Goal: Task Accomplishment & Management: Manage account settings

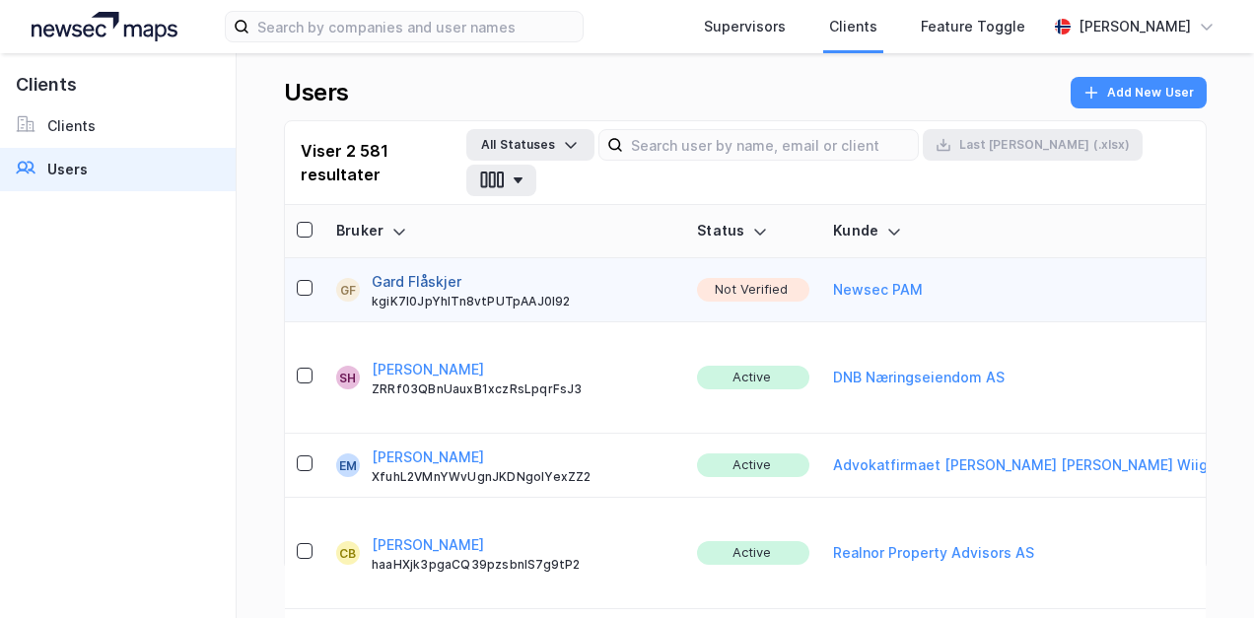
click at [408, 270] on button "Gard Flåskjer" at bounding box center [417, 282] width 90 height 24
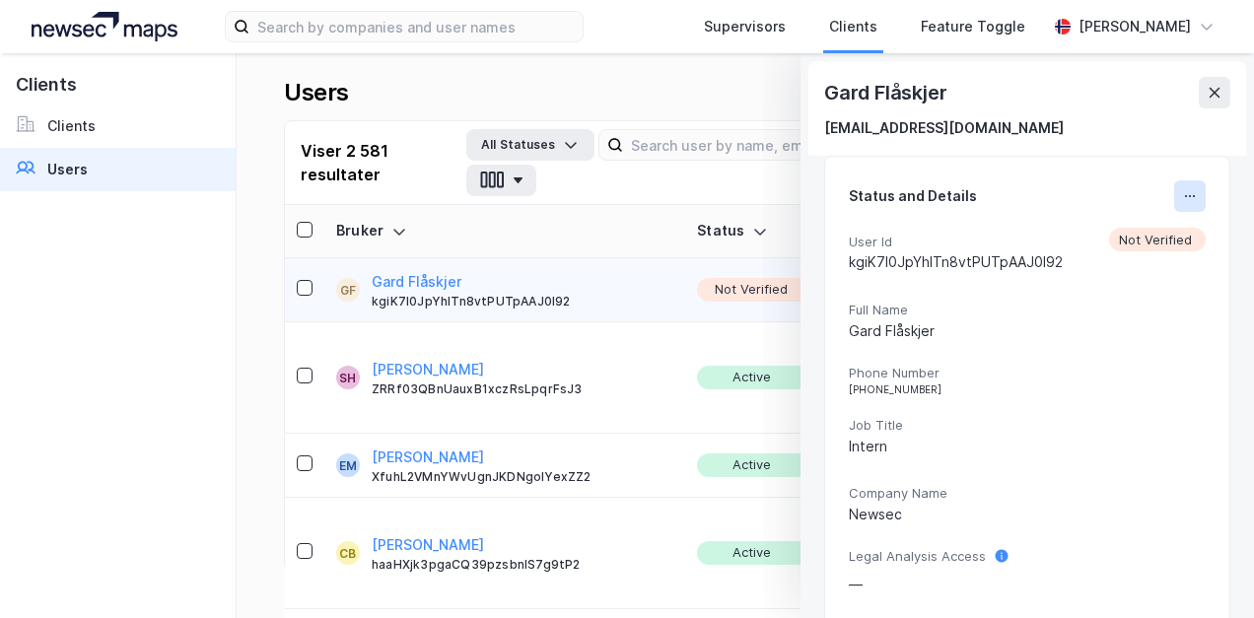
click at [1182, 192] on icon at bounding box center [1190, 196] width 16 height 16
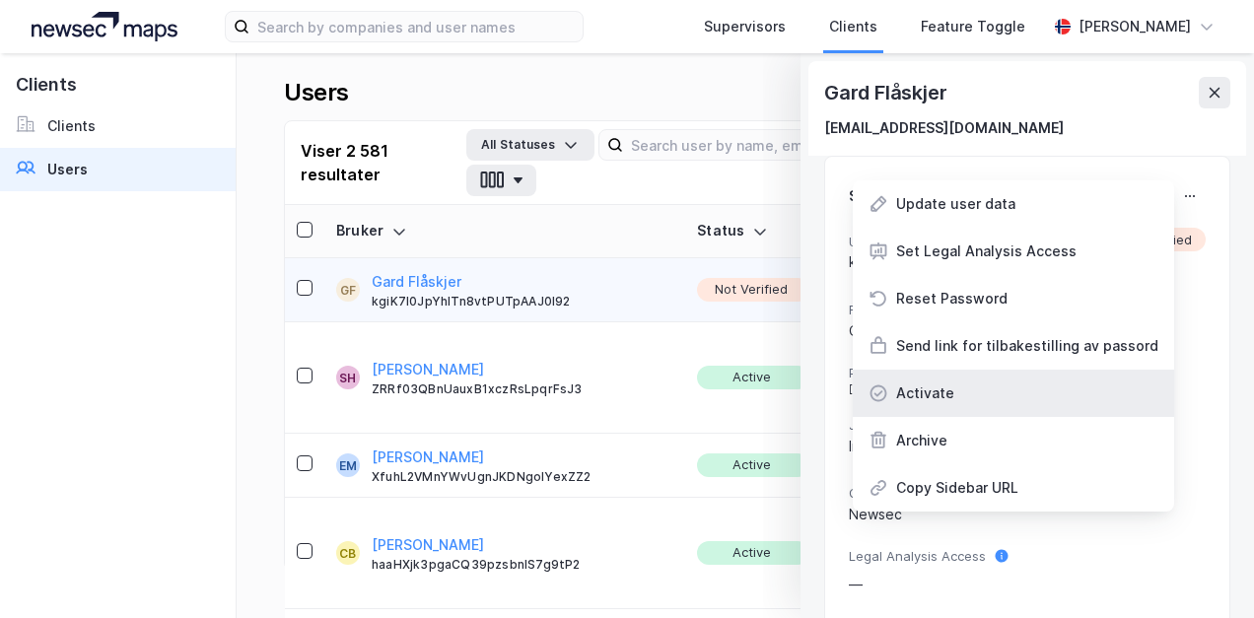
click at [933, 390] on div "Activate" at bounding box center [925, 393] width 58 height 24
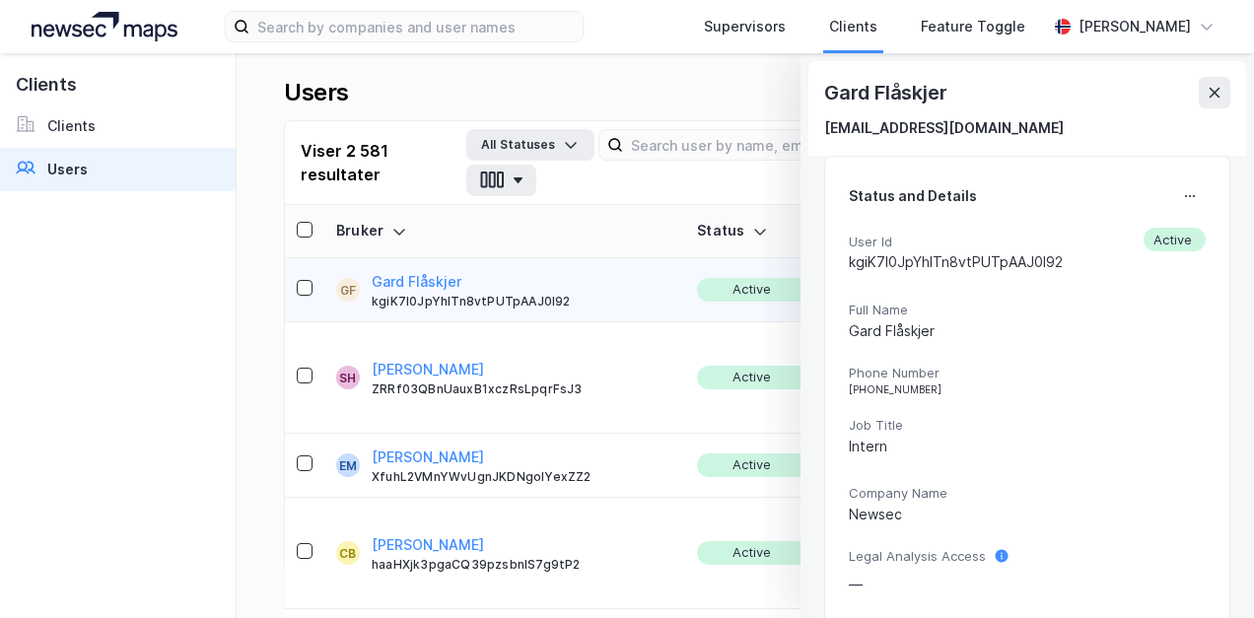
drag, startPoint x: 1212, startPoint y: 98, endPoint x: 827, endPoint y: 584, distance: 620.9
click at [1212, 98] on icon at bounding box center [1214, 93] width 16 height 16
